Goal: Check status: Check status

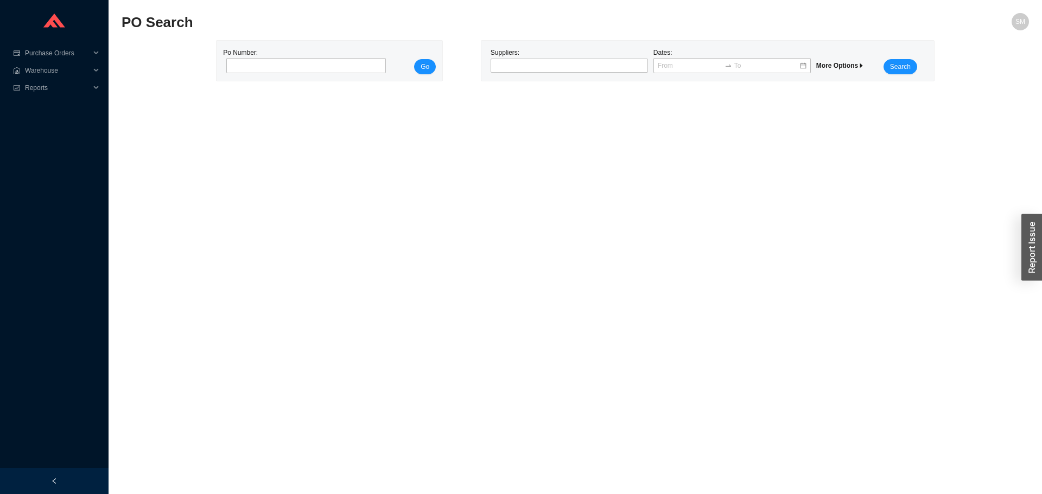
click at [560, 58] on div "Suppliers:" at bounding box center [569, 60] width 163 height 27
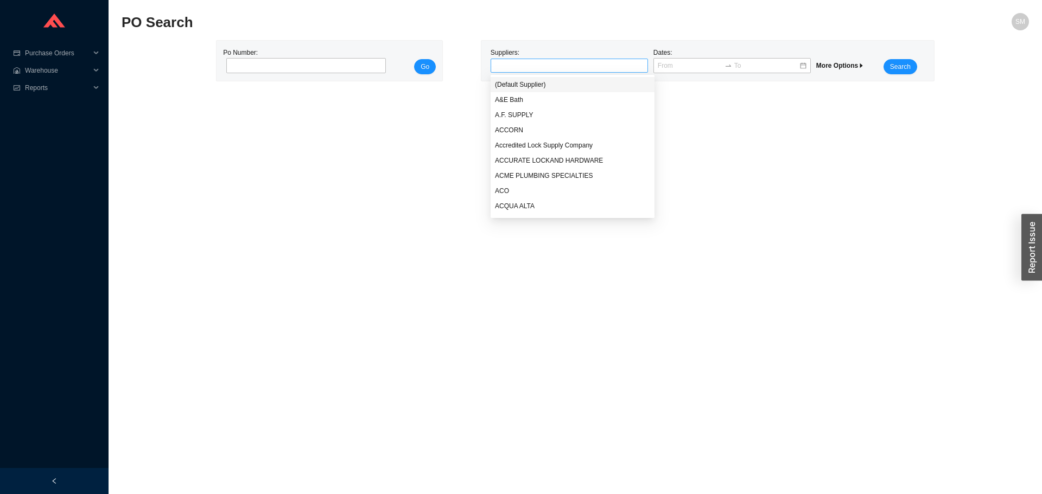
click at [562, 65] on div at bounding box center [565, 65] width 144 height 11
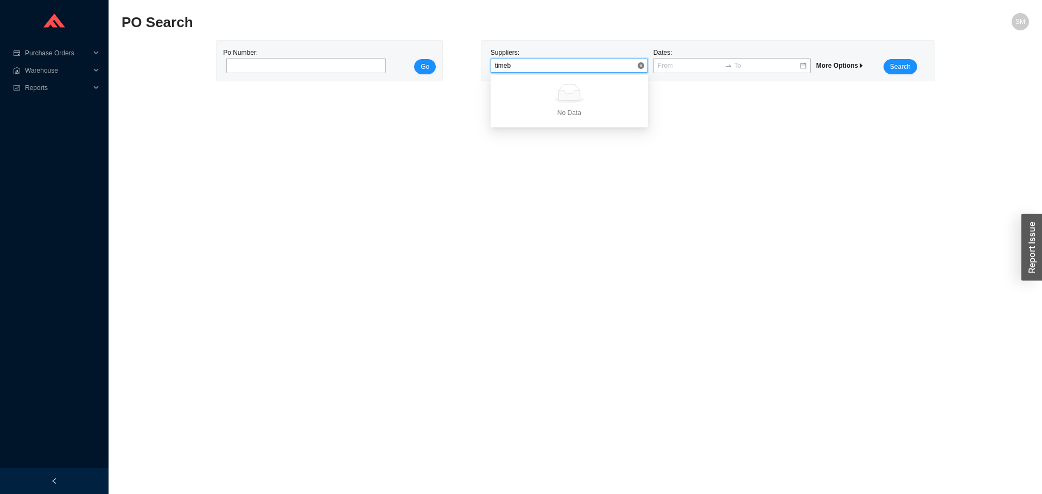
type input "time"
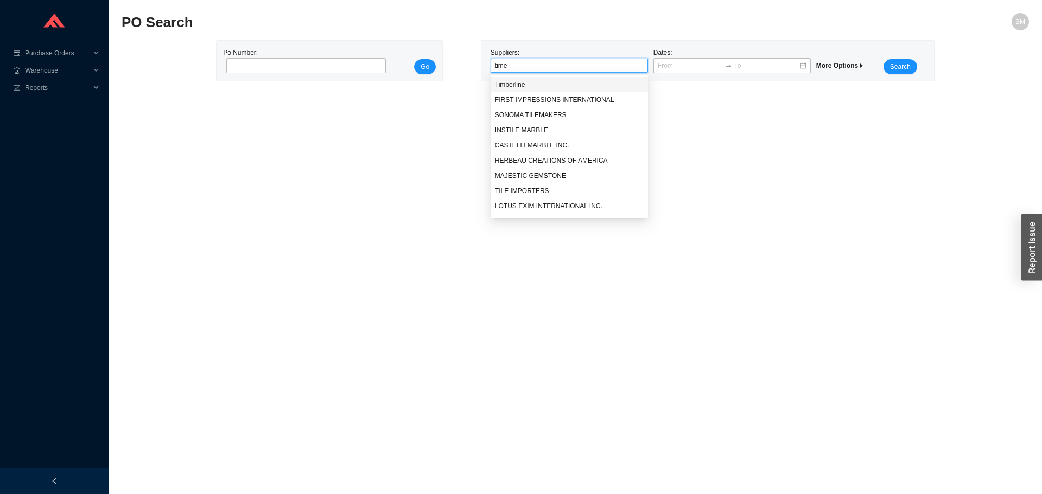
click at [569, 81] on div "Timberline" at bounding box center [569, 85] width 149 height 10
click at [894, 67] on span "Search" at bounding box center [900, 66] width 21 height 11
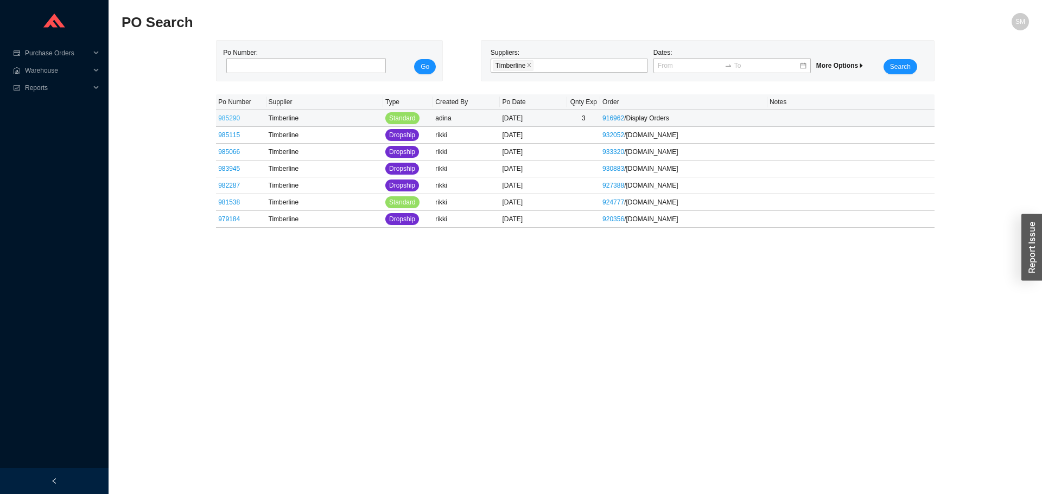
click at [227, 120] on link "985290" at bounding box center [229, 118] width 22 height 8
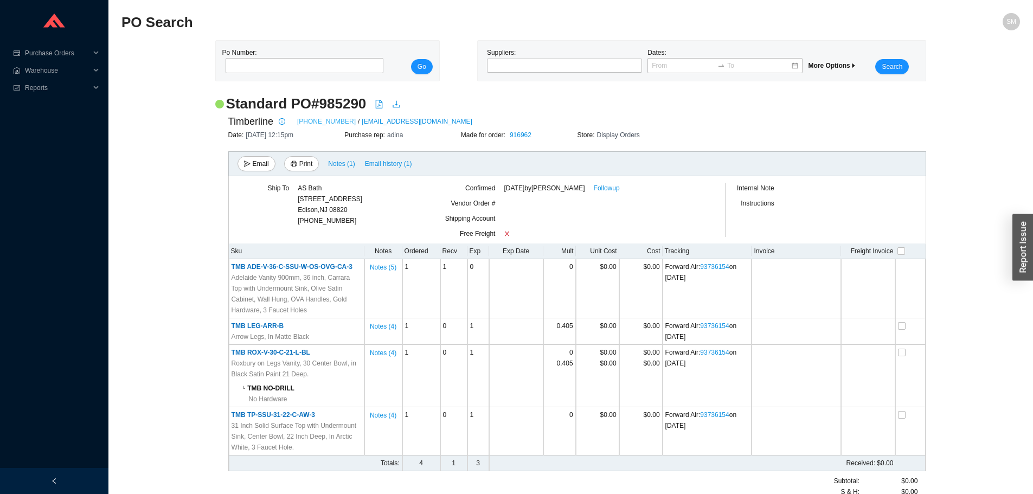
click at [333, 117] on link "[PHONE_NUMBER]" at bounding box center [326, 121] width 59 height 11
